Goal: Task Accomplishment & Management: Use online tool/utility

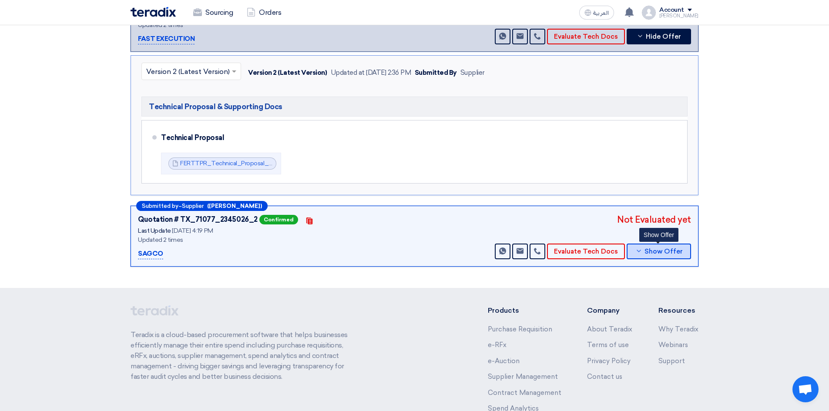
click at [657, 249] on span "Show Offer" at bounding box center [664, 252] width 38 height 7
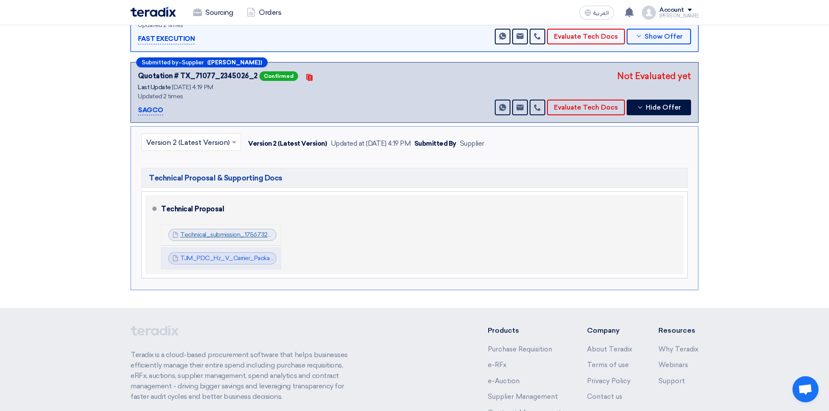
click at [242, 231] on link "Technical_submission_1756732717717.pdf" at bounding box center [238, 234] width 117 height 7
click at [236, 255] on link "TJM_PDC_Hz_V_Carrier_Package_Unit_1756732719375.pdf" at bounding box center [265, 258] width 170 height 7
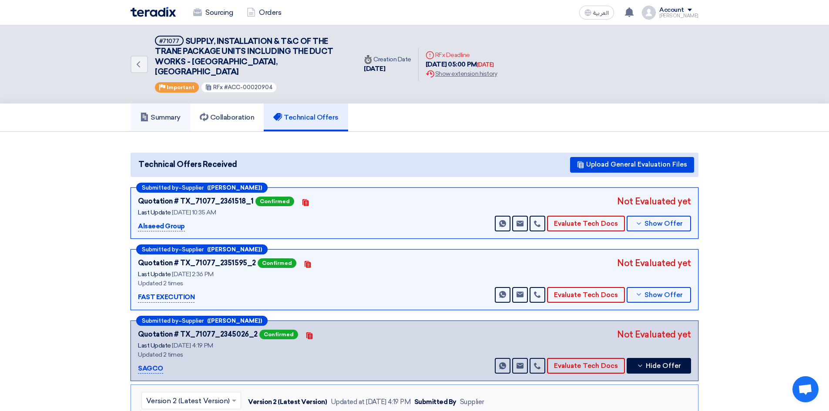
click at [170, 113] on h5 "Summary" at bounding box center [160, 117] width 40 height 9
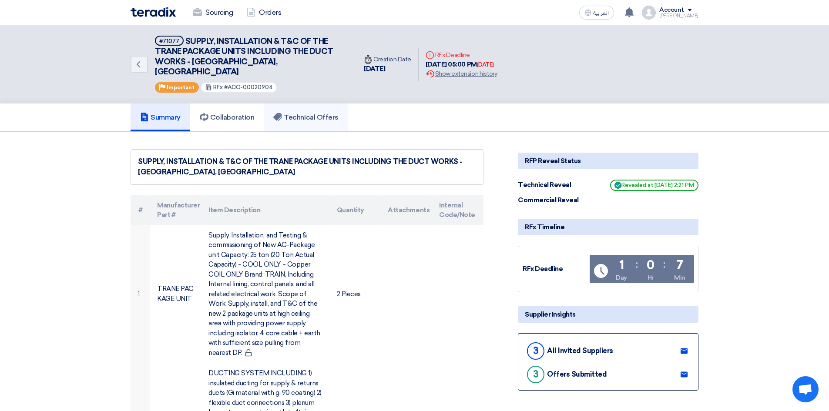
click at [291, 113] on h5 "Technical Offers" at bounding box center [305, 117] width 65 height 9
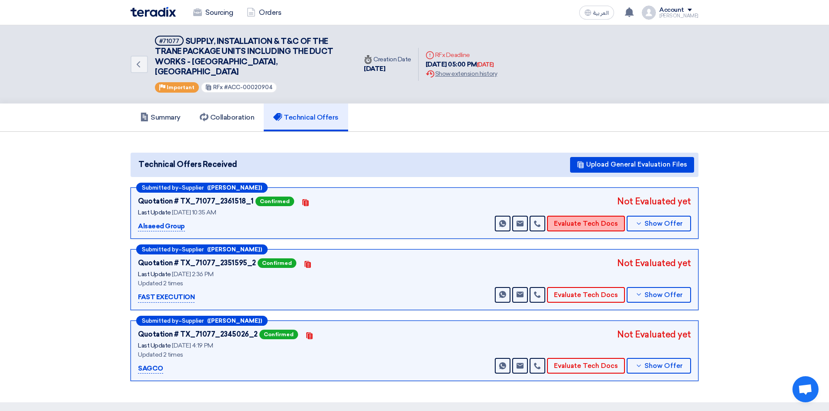
click at [579, 216] on button "Evaluate Tech Docs" at bounding box center [586, 224] width 78 height 16
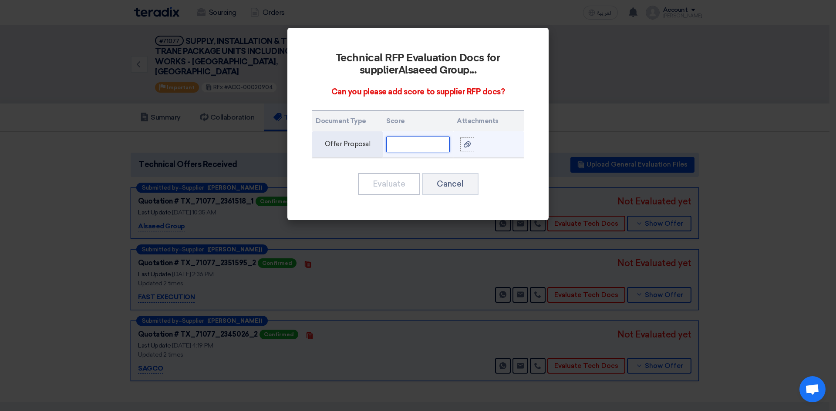
click at [412, 145] on input "text" at bounding box center [418, 145] width 64 height 16
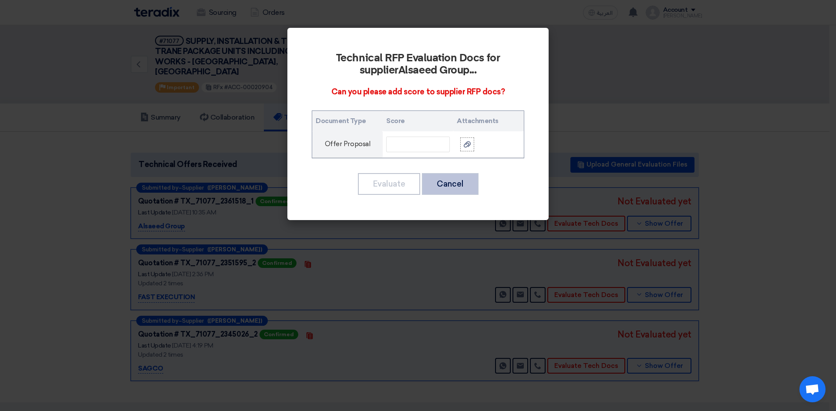
click at [463, 190] on button "Cancel" at bounding box center [450, 184] width 57 height 22
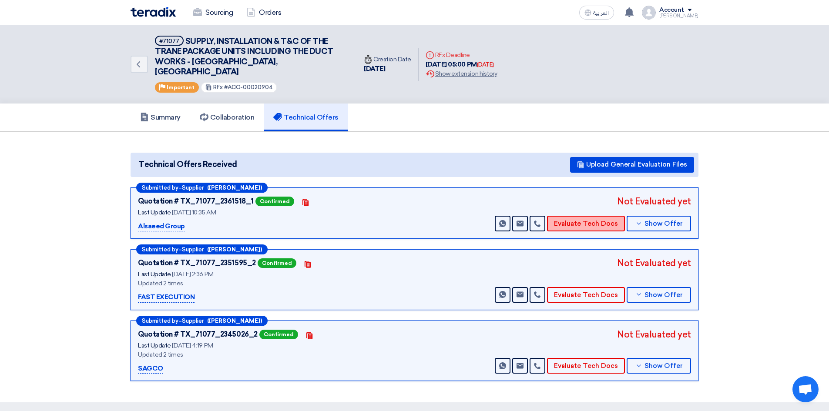
click at [572, 216] on button "Evaluate Tech Docs" at bounding box center [586, 224] width 78 height 16
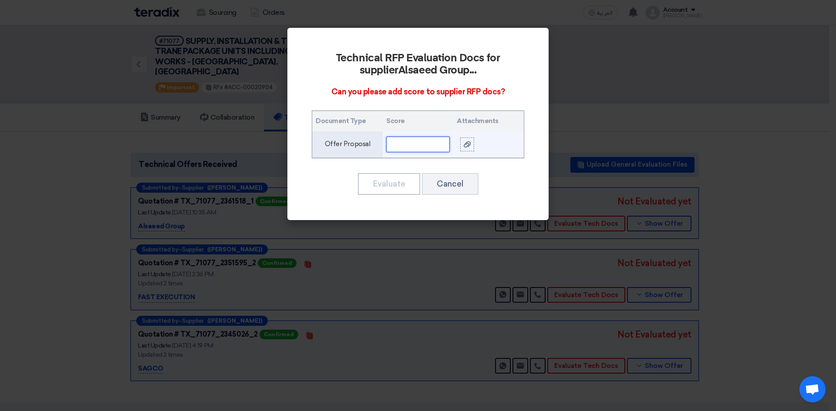
click at [395, 141] on input "text" at bounding box center [418, 145] width 64 height 16
click at [339, 142] on td "Offer Proposal" at bounding box center [347, 144] width 71 height 27
click at [409, 145] on input "text" at bounding box center [418, 145] width 64 height 16
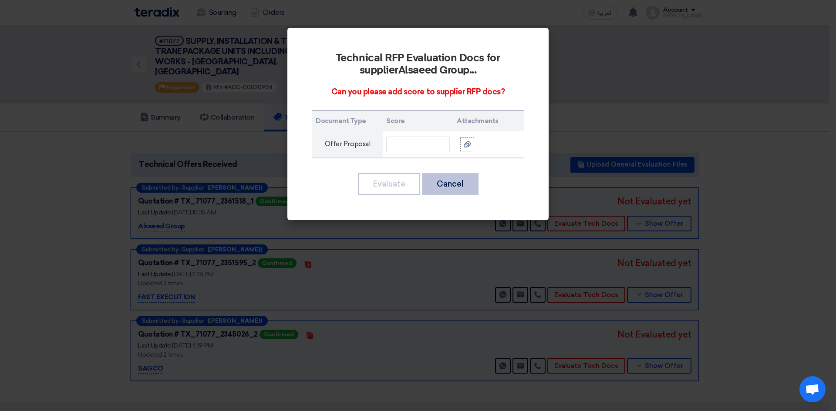
click at [459, 185] on button "Cancel" at bounding box center [450, 184] width 57 height 22
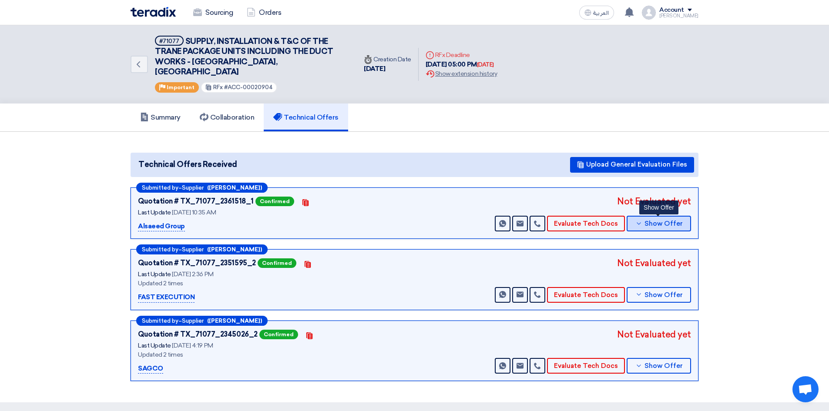
click at [664, 221] on span "Show Offer" at bounding box center [664, 224] width 38 height 7
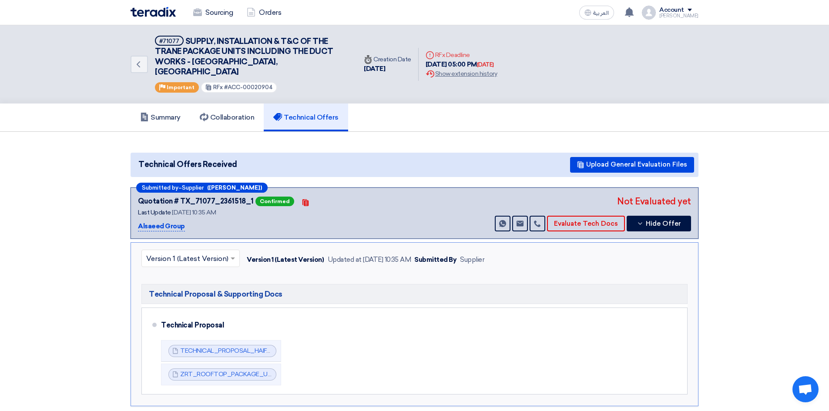
drag, startPoint x: 237, startPoint y: 154, endPoint x: 136, endPoint y: 157, distance: 100.6
click at [136, 159] on span "Technical Offers Received" at bounding box center [188, 165] width 106 height 12
copy span "Technical Offers Received"
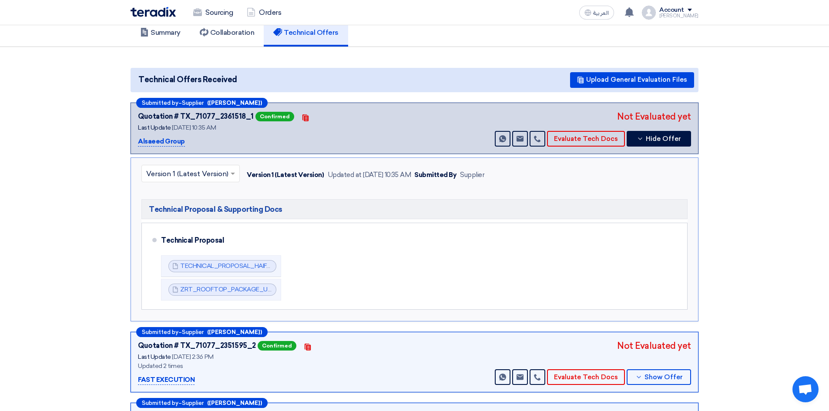
scroll to position [87, 0]
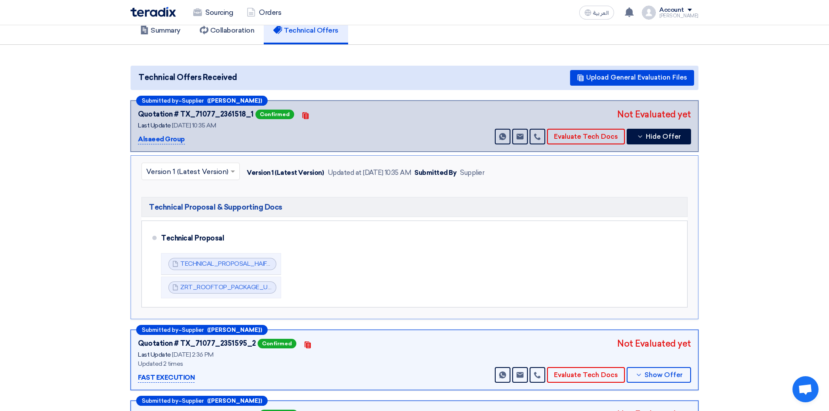
click at [748, 163] on section "Technical Offers Received Upload General Evaluation Files Submitted by – Suppli…" at bounding box center [414, 264] width 829 height 438
click at [588, 131] on button "Evaluate Tech Docs" at bounding box center [586, 137] width 78 height 16
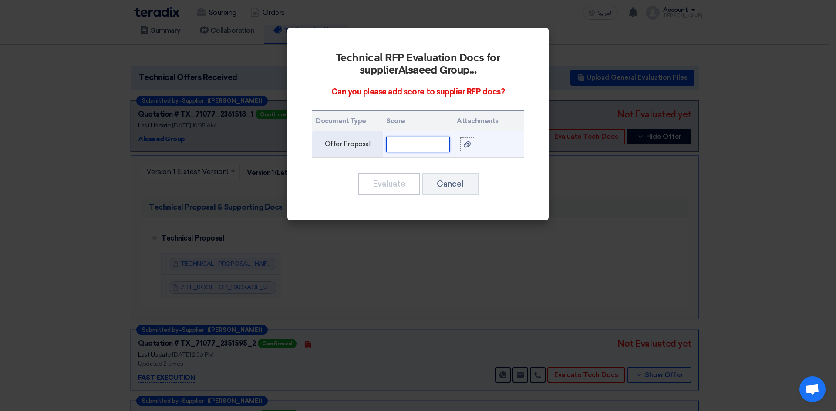
click at [420, 144] on input "text" at bounding box center [418, 145] width 64 height 16
click at [469, 146] on use at bounding box center [467, 144] width 7 height 6
click at [0, 0] on input "file" at bounding box center [0, 0] width 0 height 0
click at [470, 146] on icon at bounding box center [467, 144] width 7 height 7
click at [0, 0] on input "file" at bounding box center [0, 0] width 0 height 0
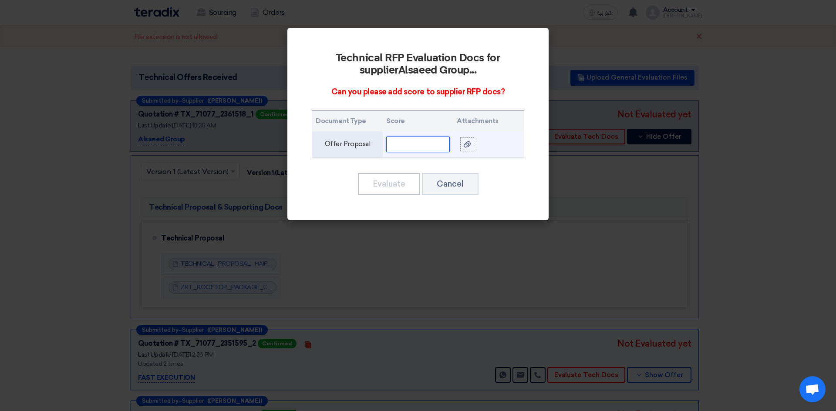
click at [404, 144] on input "text" at bounding box center [418, 145] width 64 height 16
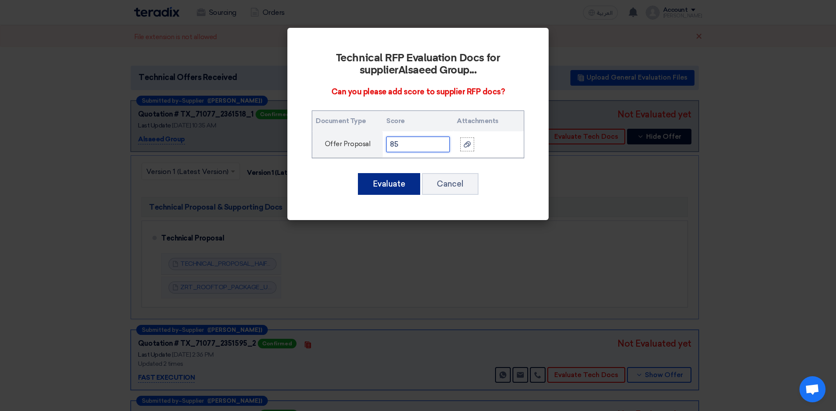
type input "85"
click at [385, 184] on button "Evaluate" at bounding box center [389, 184] width 62 height 22
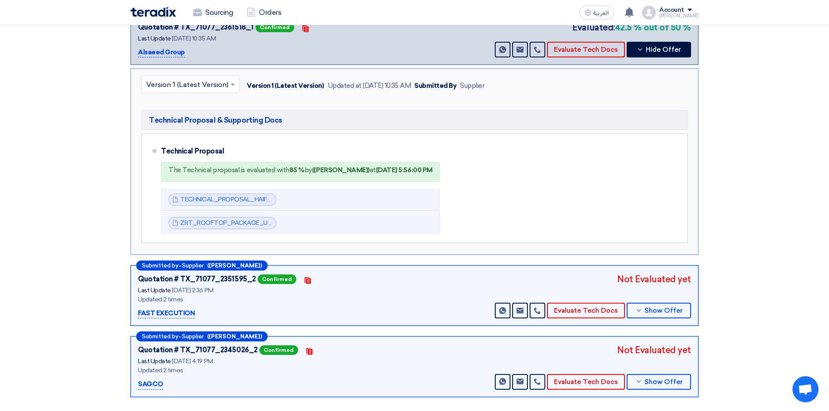
scroll to position [218, 0]
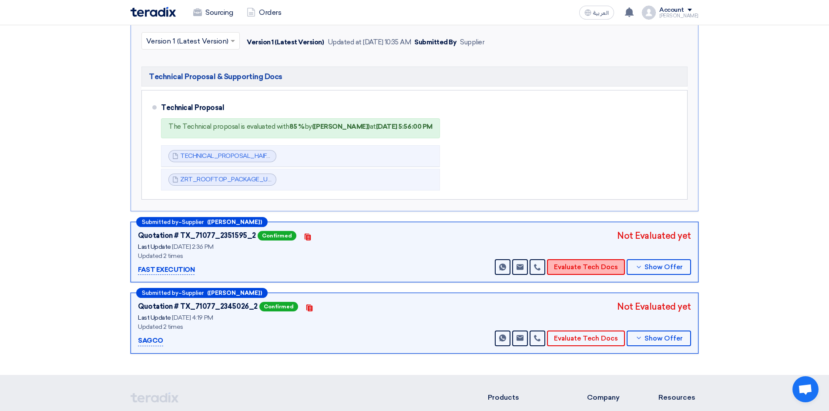
click at [573, 259] on button "Evaluate Tech Docs" at bounding box center [586, 267] width 78 height 16
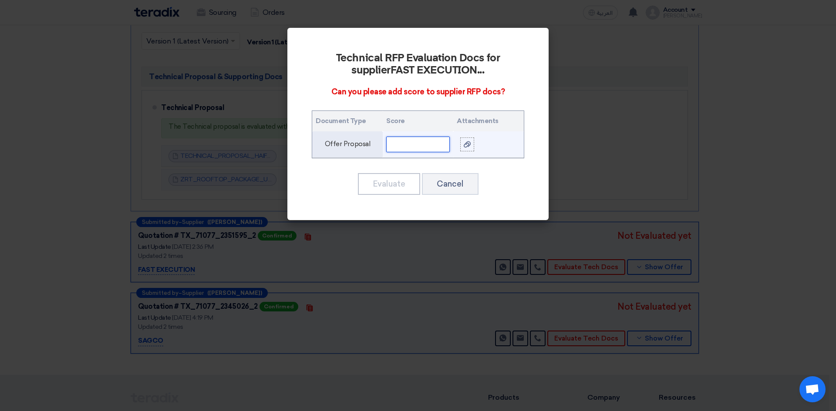
click at [407, 143] on input "text" at bounding box center [418, 145] width 64 height 16
type input "80"
click at [467, 143] on use at bounding box center [467, 144] width 7 height 6
click at [0, 0] on input "file" at bounding box center [0, 0] width 0 height 0
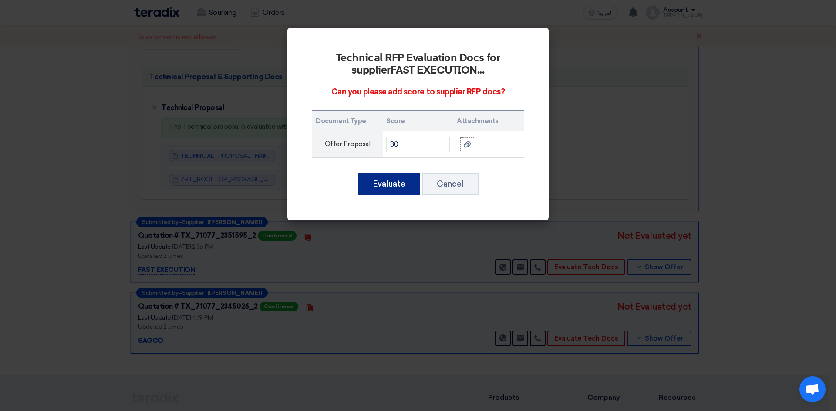
click at [388, 183] on button "Evaluate" at bounding box center [389, 184] width 62 height 22
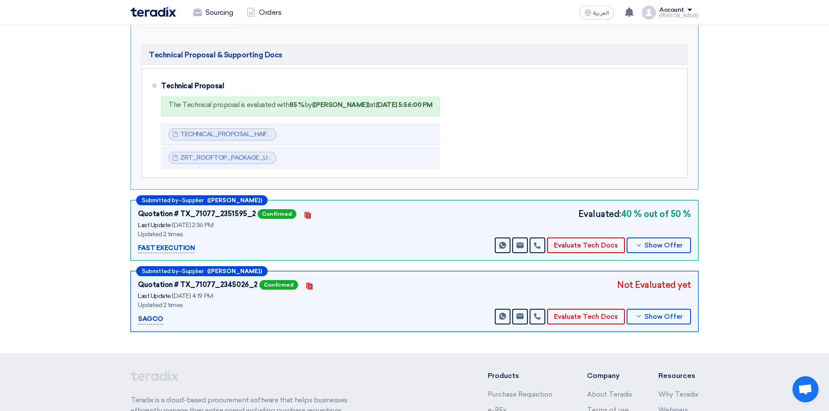
scroll to position [261, 0]
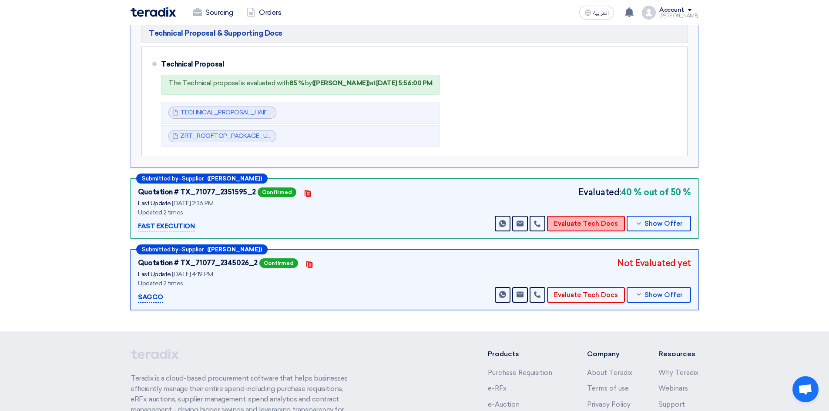
click at [579, 216] on button "Evaluate Tech Docs" at bounding box center [586, 224] width 78 height 16
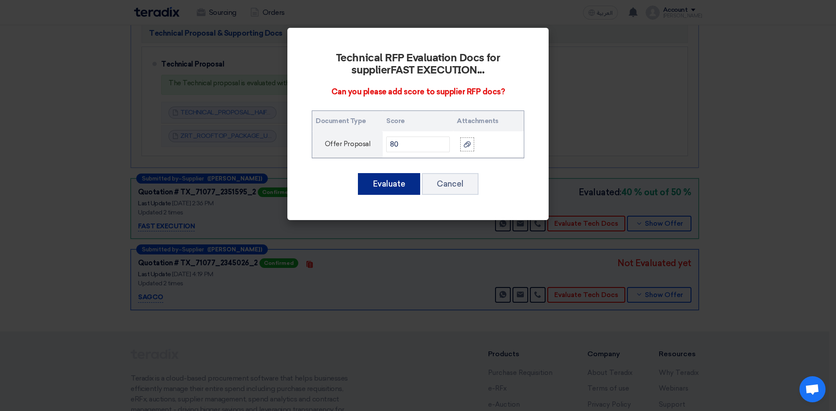
click at [391, 186] on button "Evaluate" at bounding box center [389, 184] width 62 height 22
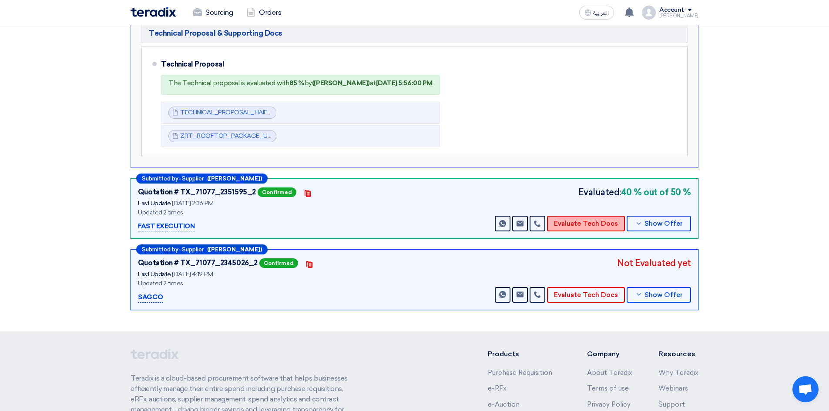
click at [596, 216] on button "Evaluate Tech Docs" at bounding box center [586, 224] width 78 height 16
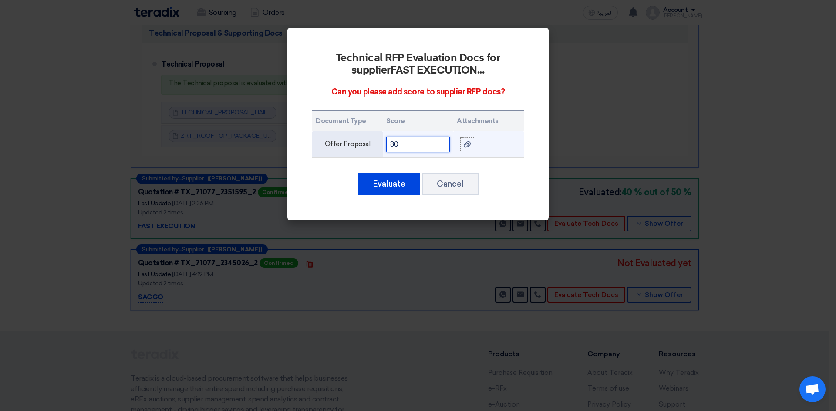
click at [427, 145] on input "80" at bounding box center [418, 145] width 64 height 16
type input "8"
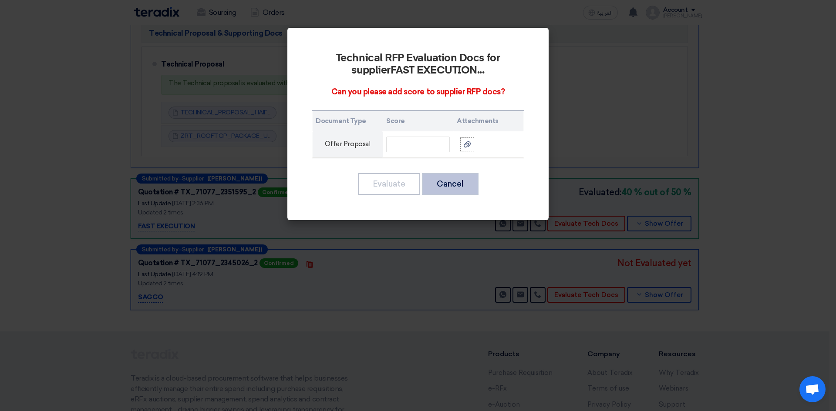
click at [452, 189] on button "Cancel" at bounding box center [450, 184] width 57 height 22
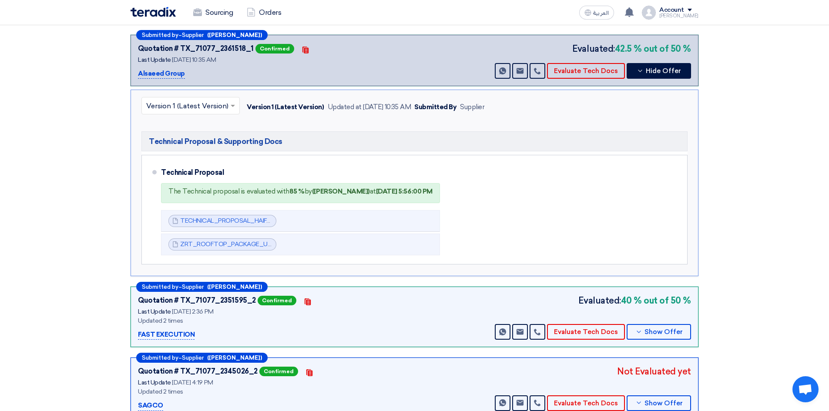
scroll to position [87, 0]
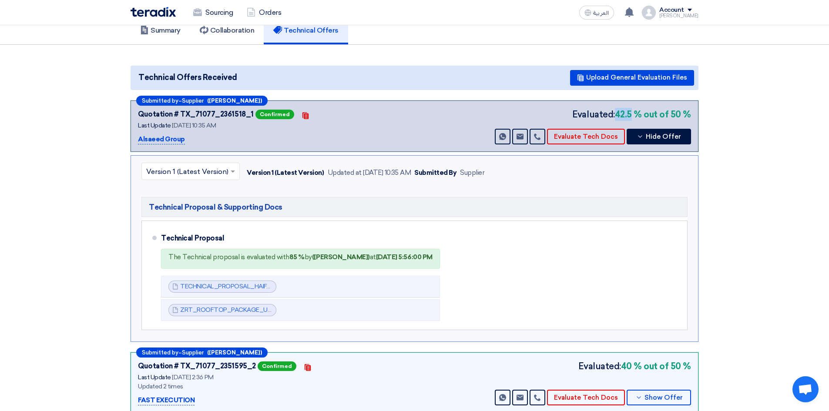
drag, startPoint x: 619, startPoint y: 104, endPoint x: 635, endPoint y: 104, distance: 16.1
click at [635, 108] on b "42.5 % out of 50 %" at bounding box center [653, 114] width 76 height 13
click at [738, 159] on section "Technical Offers Received Upload General Evaluation Files Submitted by – Suppli…" at bounding box center [414, 275] width 829 height 461
click at [581, 129] on button "Evaluate Tech Docs" at bounding box center [586, 137] width 78 height 16
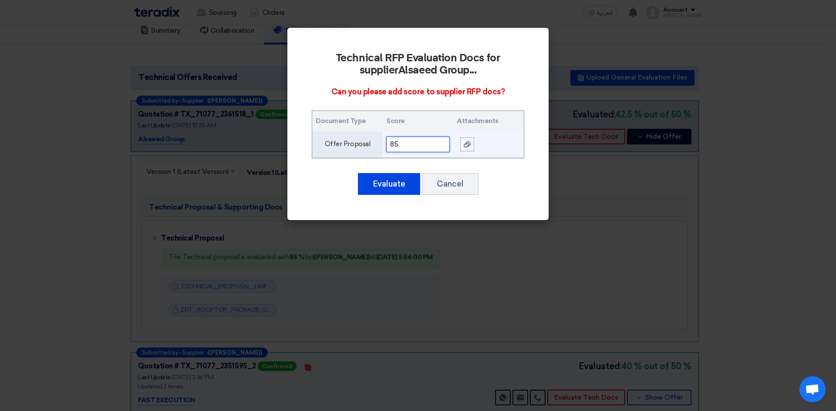
click at [419, 150] on input "85" at bounding box center [418, 145] width 64 height 16
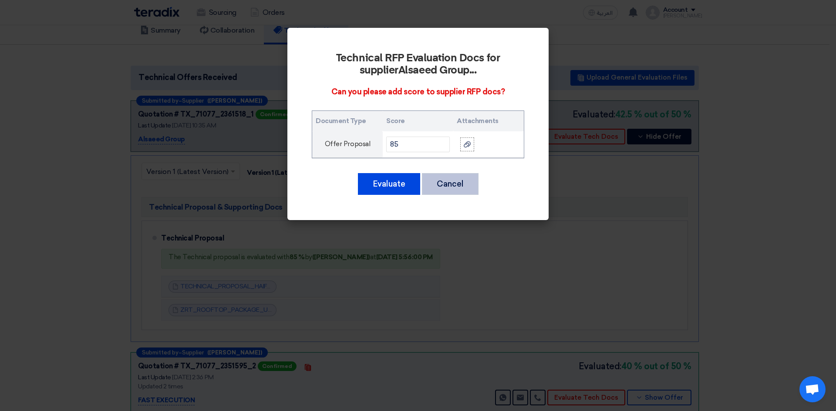
click at [449, 185] on button "Cancel" at bounding box center [450, 184] width 57 height 22
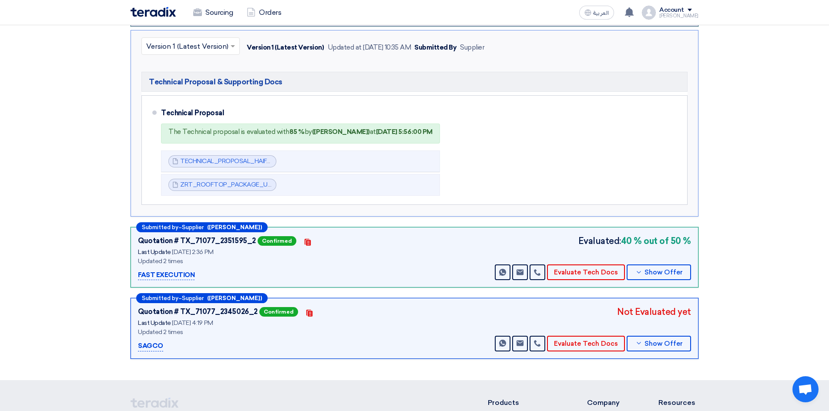
scroll to position [218, 0]
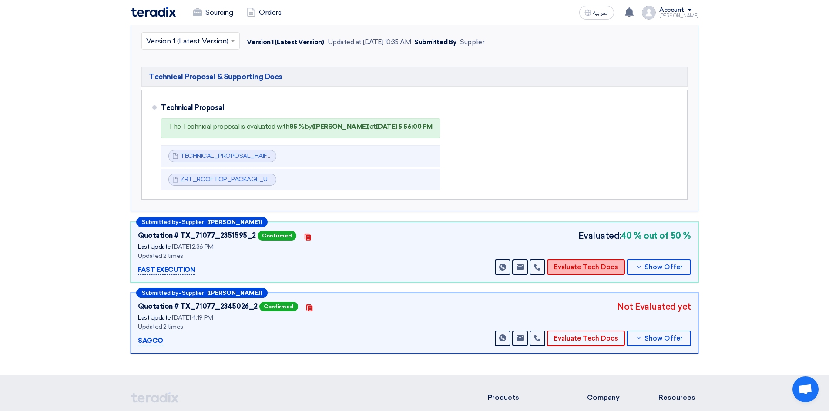
click at [594, 259] on button "Evaluate Tech Docs" at bounding box center [586, 267] width 78 height 16
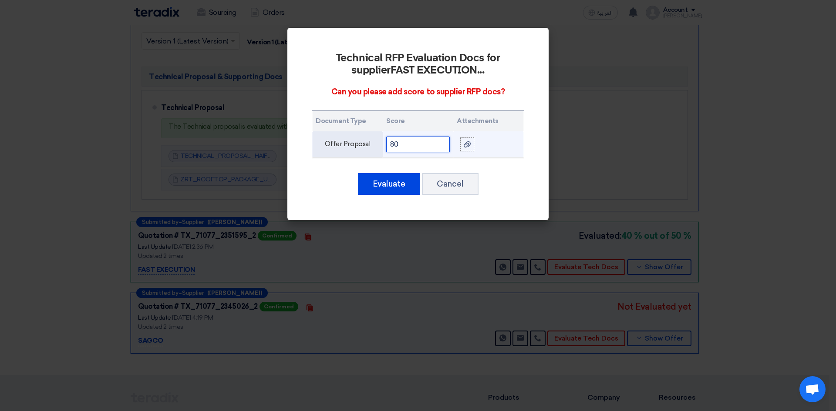
drag, startPoint x: 423, startPoint y: 143, endPoint x: 386, endPoint y: 145, distance: 37.1
click at [386, 145] on td "80" at bounding box center [418, 144] width 71 height 27
type input "4"
drag, startPoint x: 400, startPoint y: 142, endPoint x: 384, endPoint y: 144, distance: 16.7
click at [384, 144] on td "40" at bounding box center [418, 144] width 71 height 27
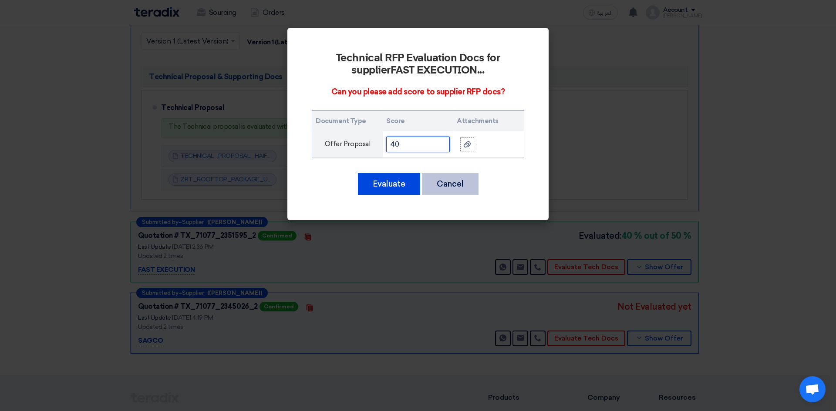
type input "40"
click at [443, 185] on button "Cancel" at bounding box center [450, 184] width 57 height 22
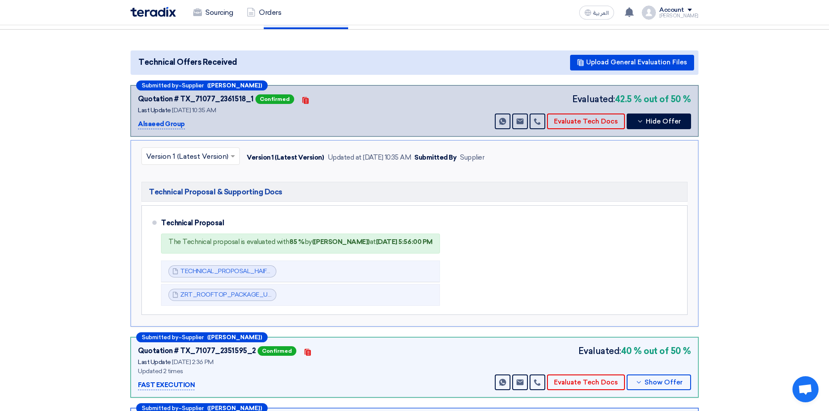
scroll to position [87, 0]
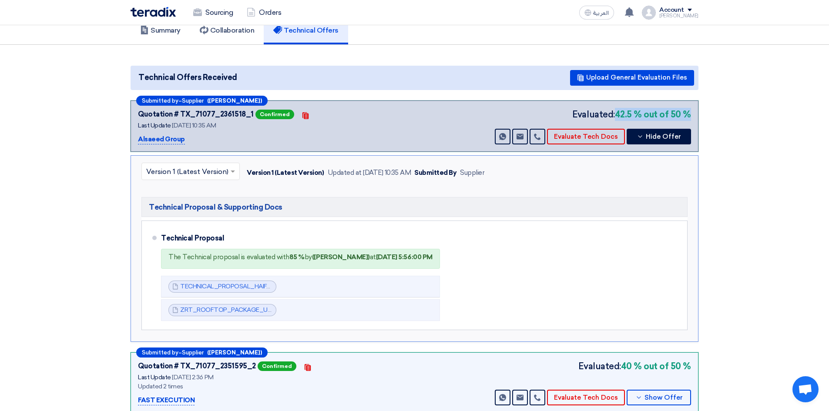
drag, startPoint x: 620, startPoint y: 104, endPoint x: 691, endPoint y: 106, distance: 71.4
click at [691, 108] on b "42.5 % out of 50 %" at bounding box center [653, 114] width 76 height 13
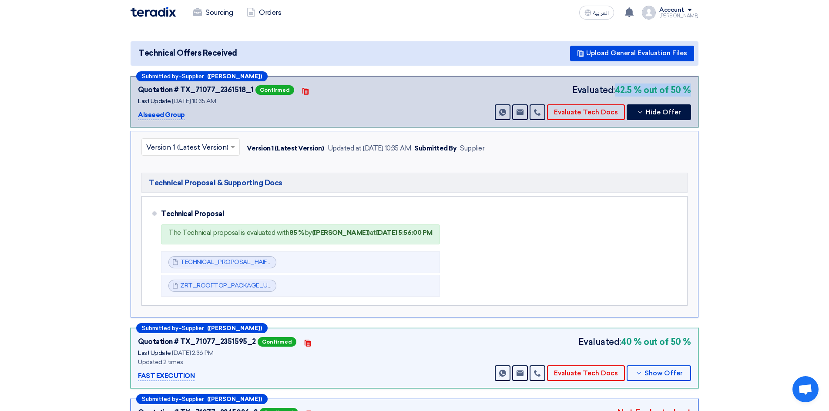
scroll to position [131, 0]
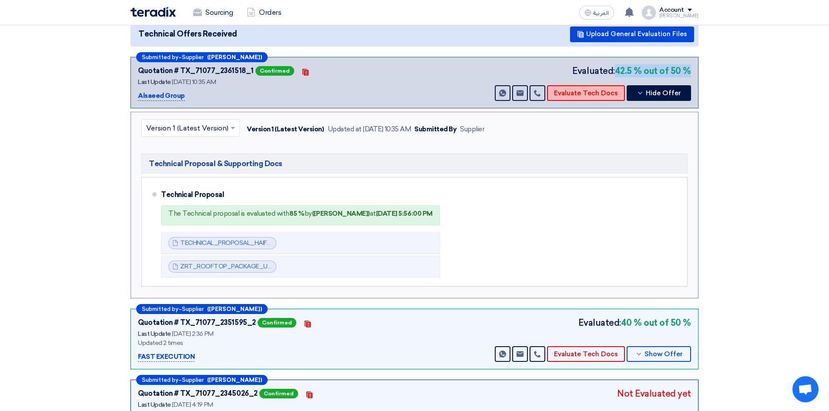
click at [590, 85] on button "Evaluate Tech Docs" at bounding box center [586, 93] width 78 height 16
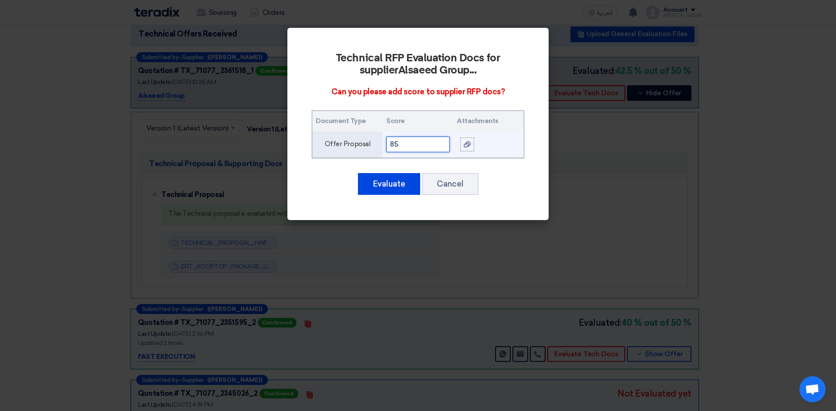
drag, startPoint x: 400, startPoint y: 146, endPoint x: 388, endPoint y: 145, distance: 11.8
click at [388, 145] on input "85" at bounding box center [418, 145] width 64 height 16
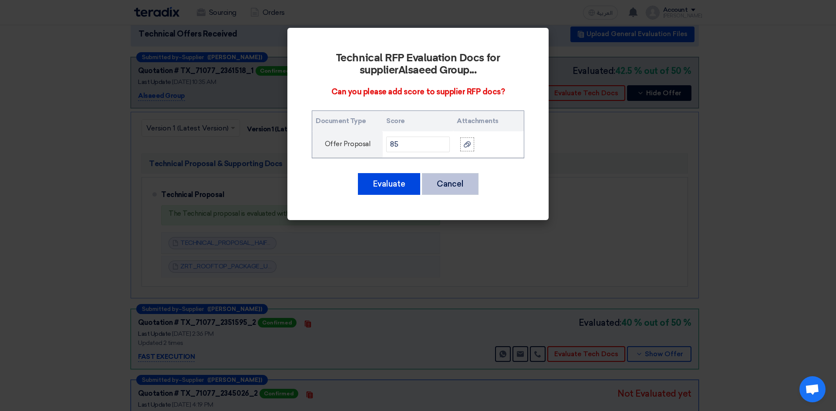
click at [452, 181] on button "Cancel" at bounding box center [450, 184] width 57 height 22
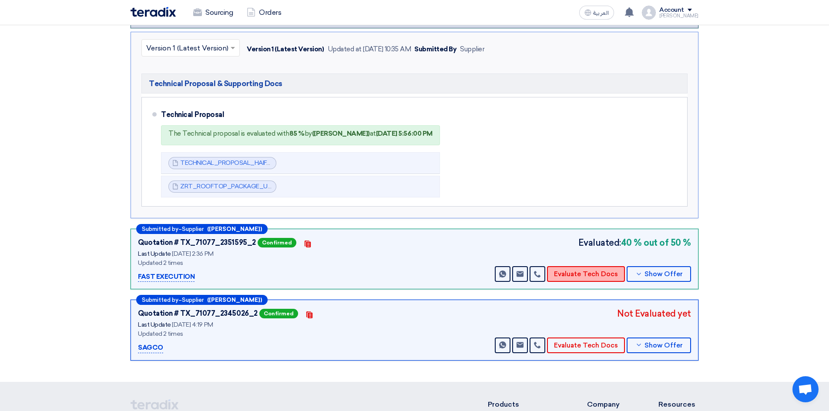
scroll to position [218, 0]
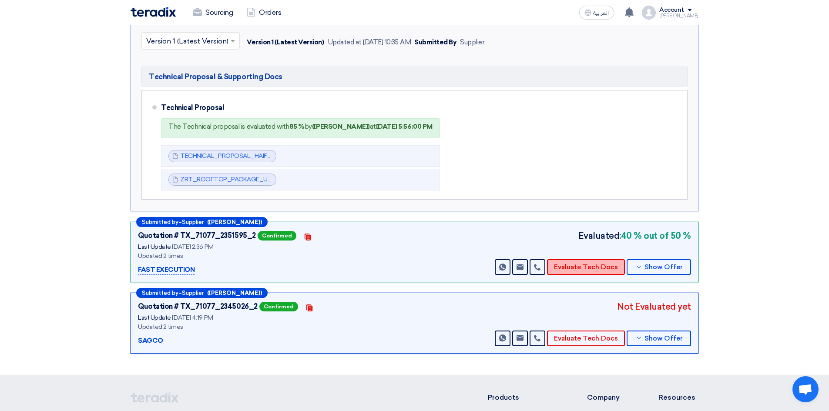
click at [569, 259] on button "Evaluate Tech Docs" at bounding box center [586, 267] width 78 height 16
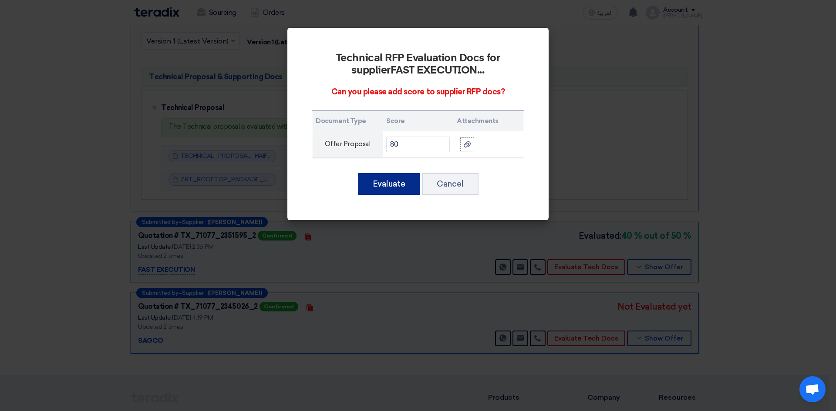
click at [397, 185] on button "Evaluate" at bounding box center [389, 184] width 62 height 22
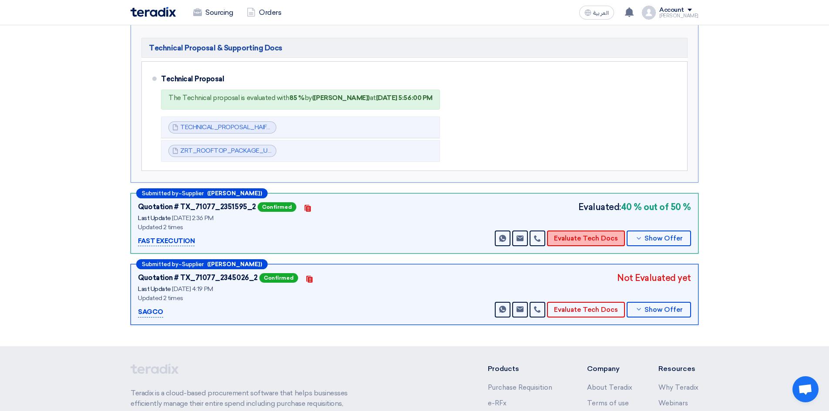
scroll to position [261, 0]
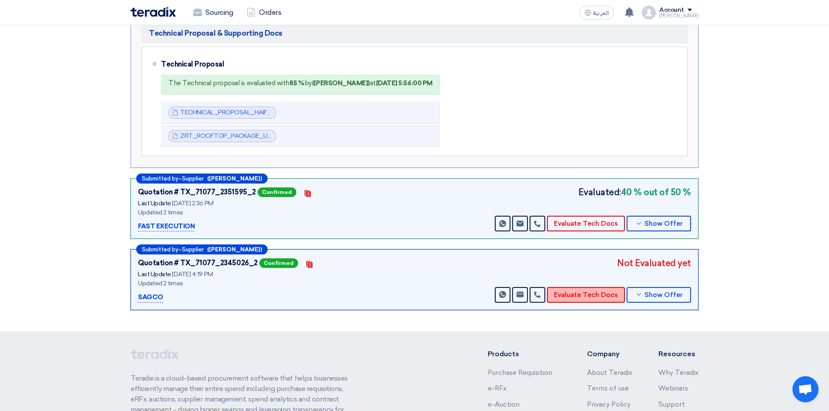
click at [578, 287] on button "Evaluate Tech Docs" at bounding box center [586, 295] width 78 height 16
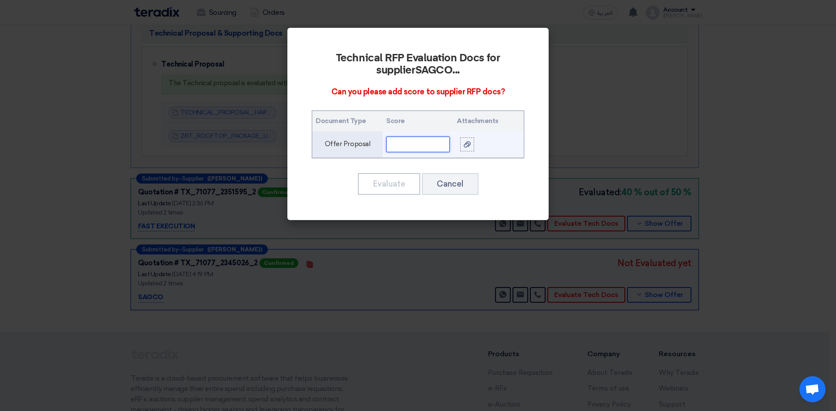
click at [418, 147] on input "text" at bounding box center [418, 145] width 64 height 16
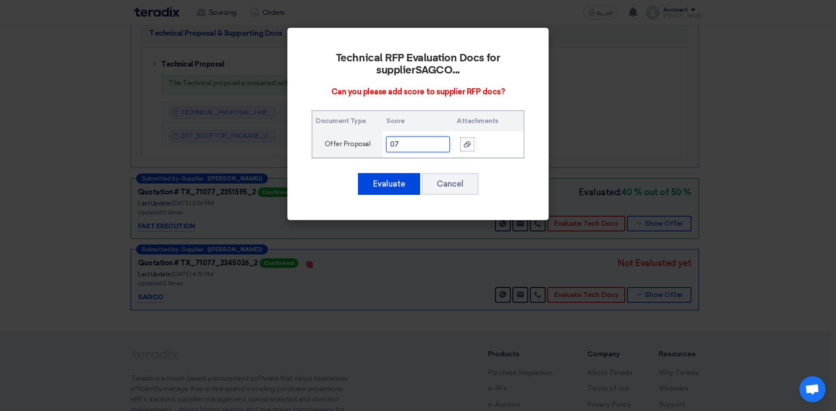
type input "0"
type input "70"
click at [402, 187] on button "Evaluate" at bounding box center [389, 184] width 62 height 22
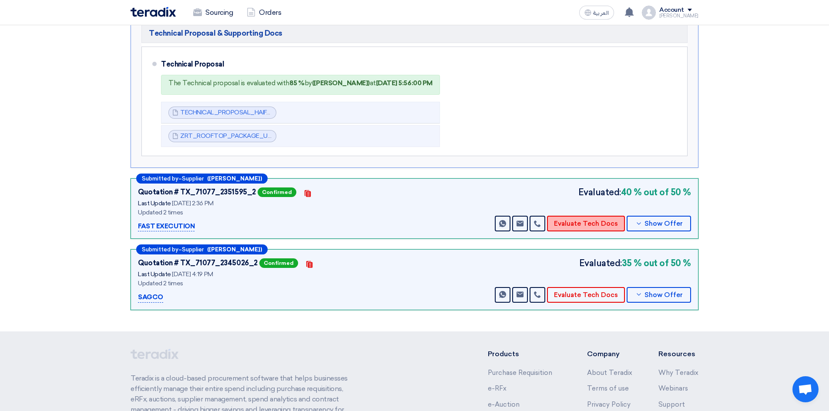
click at [576, 216] on button "Evaluate Tech Docs" at bounding box center [586, 224] width 78 height 16
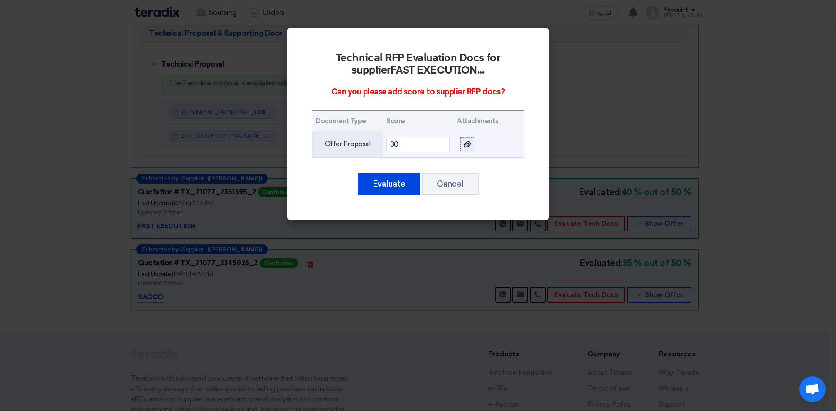
click at [466, 149] on div at bounding box center [467, 144] width 9 height 10
click at [0, 0] on input "file" at bounding box center [0, 0] width 0 height 0
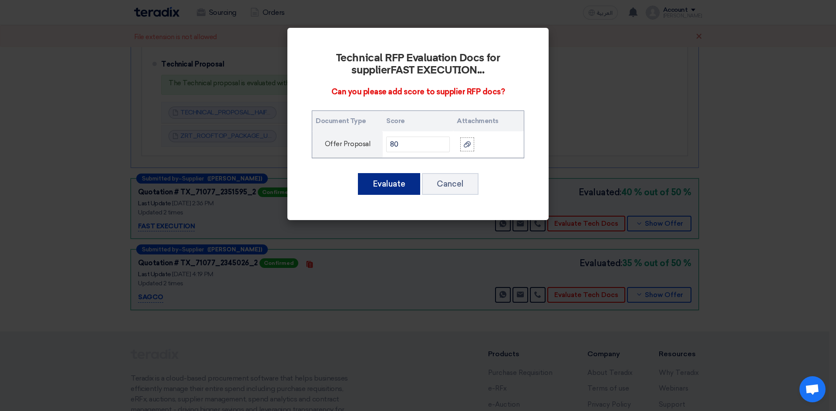
click at [396, 184] on button "Evaluate" at bounding box center [389, 184] width 62 height 22
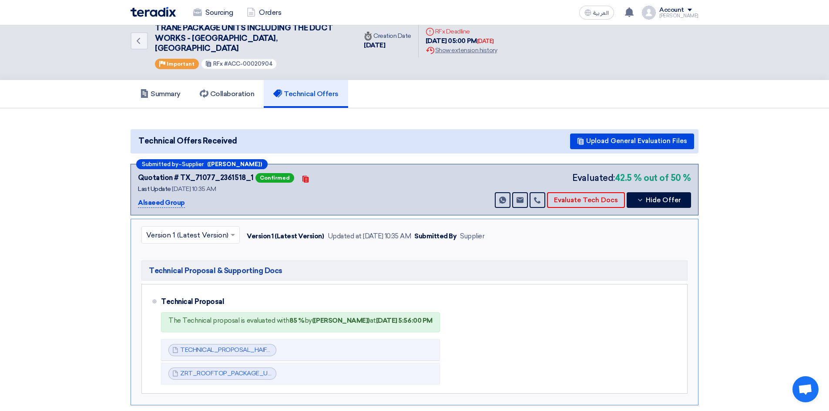
scroll to position [20, 0]
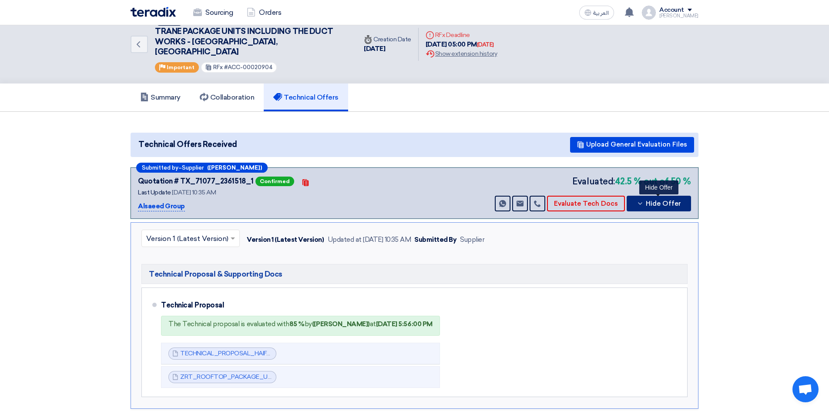
click at [660, 201] on span "Hide Offer" at bounding box center [663, 204] width 35 height 7
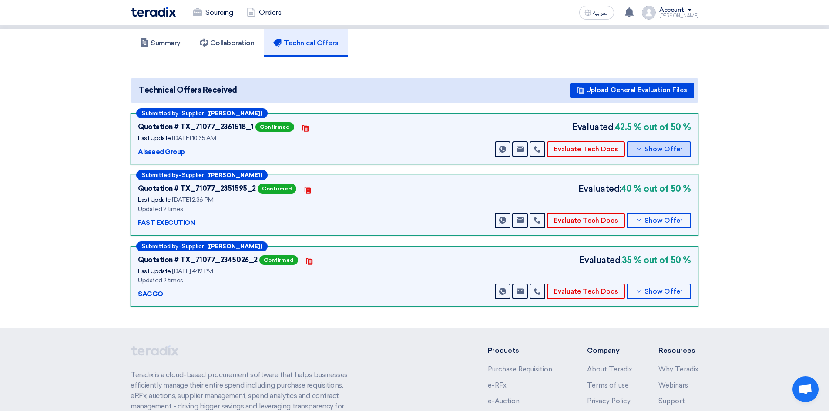
scroll to position [64, 0]
